Goal: Task Accomplishment & Management: Manage account settings

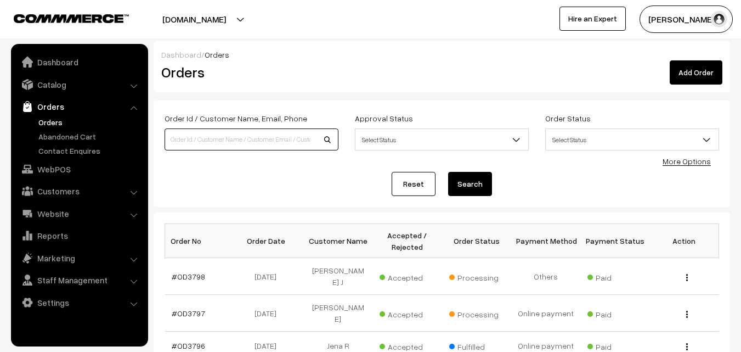
click at [183, 144] on input at bounding box center [252, 139] width 174 height 22
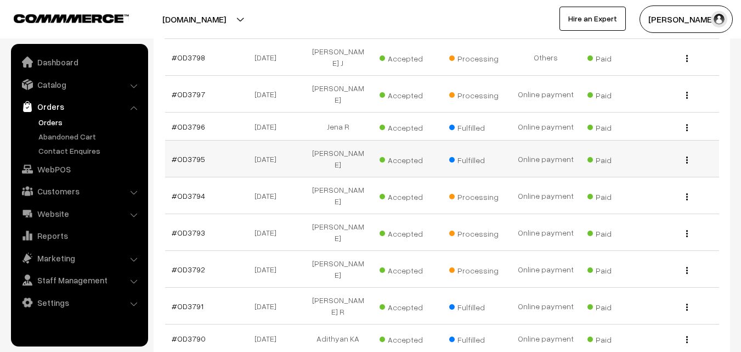
scroll to position [219, 0]
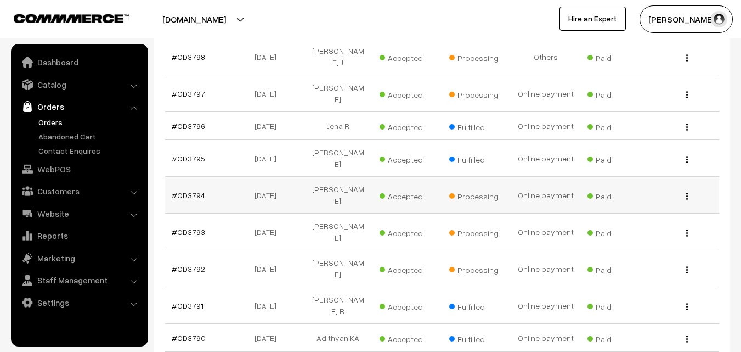
type input "dee"
click at [194, 190] on link "#OD3794" at bounding box center [188, 194] width 33 height 9
click at [188, 190] on link "#OD3794" at bounding box center [188, 194] width 33 height 9
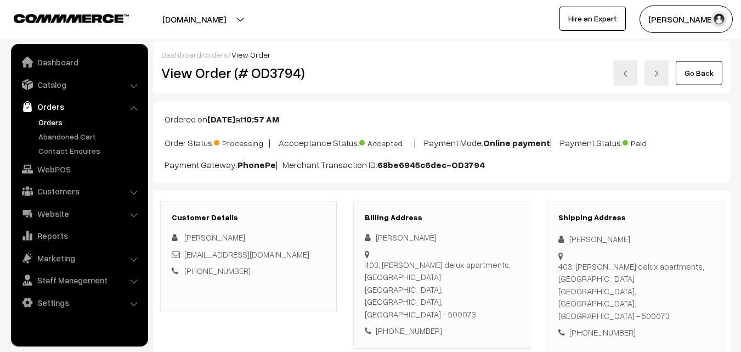
click at [699, 75] on link "Go Back" at bounding box center [699, 73] width 47 height 24
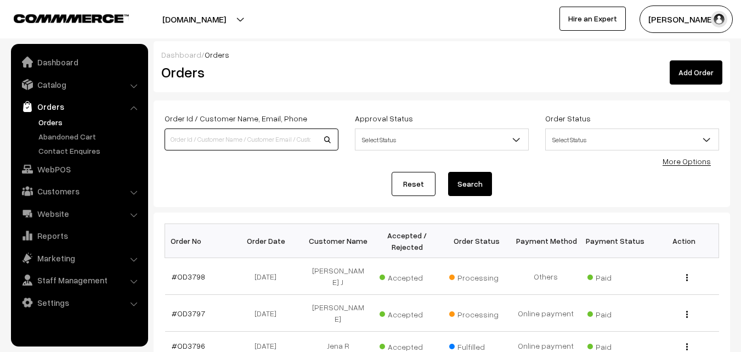
click at [255, 137] on input at bounding box center [252, 139] width 174 height 22
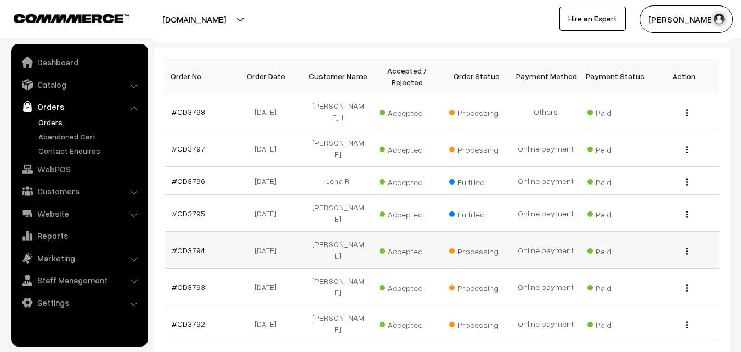
scroll to position [219, 0]
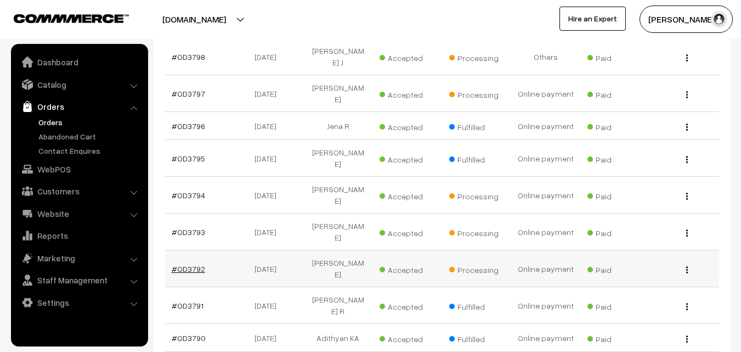
type input "chi"
click at [192, 264] on link "#OD3792" at bounding box center [188, 268] width 33 height 9
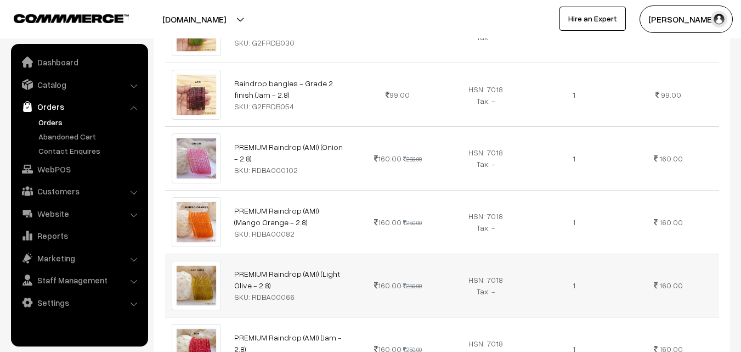
scroll to position [548, 0]
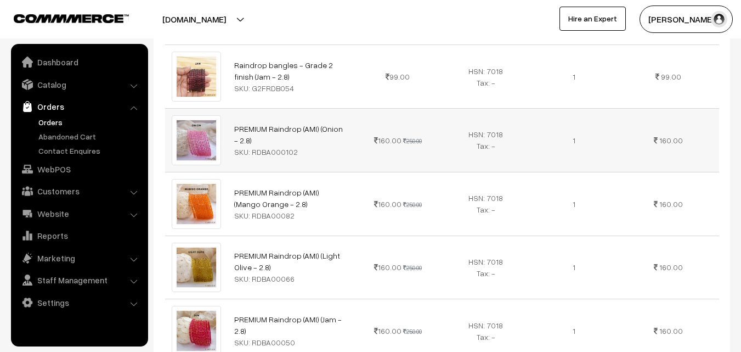
click at [653, 140] on td "160.00" at bounding box center [668, 141] width 101 height 64
click at [659, 141] on td "160.00" at bounding box center [668, 141] width 101 height 64
click at [50, 122] on link "Orders" at bounding box center [90, 122] width 109 height 12
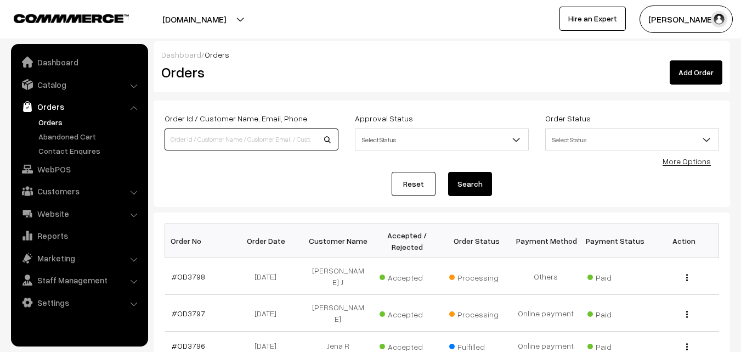
click at [195, 140] on input at bounding box center [252, 139] width 174 height 22
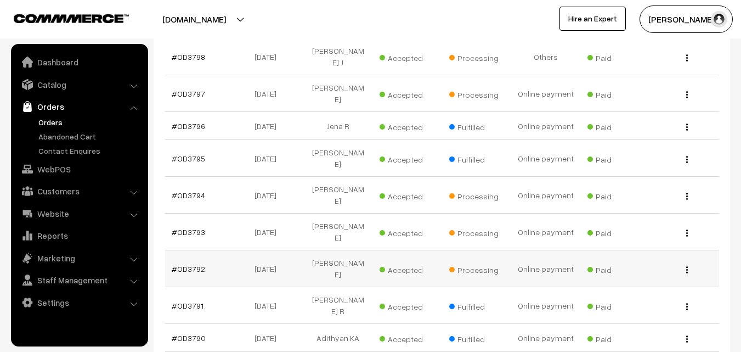
scroll to position [165, 0]
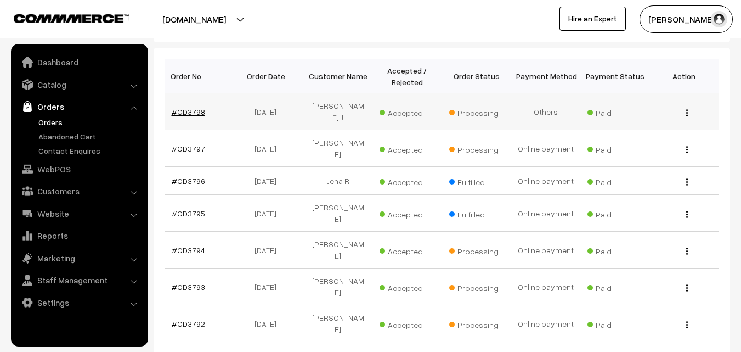
type input "vij"
click at [189, 108] on link "#OD3798" at bounding box center [188, 111] width 33 height 9
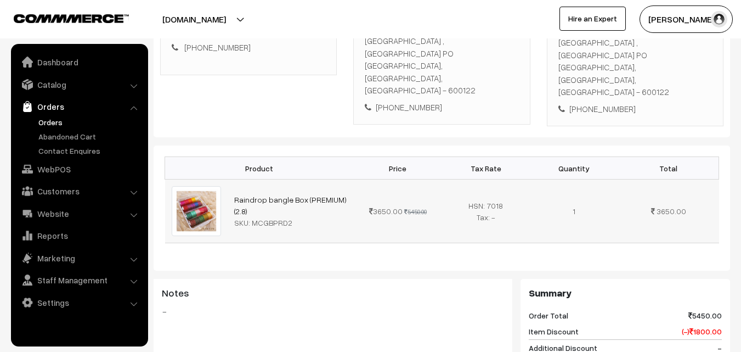
scroll to position [219, 0]
